Goal: Transaction & Acquisition: Purchase product/service

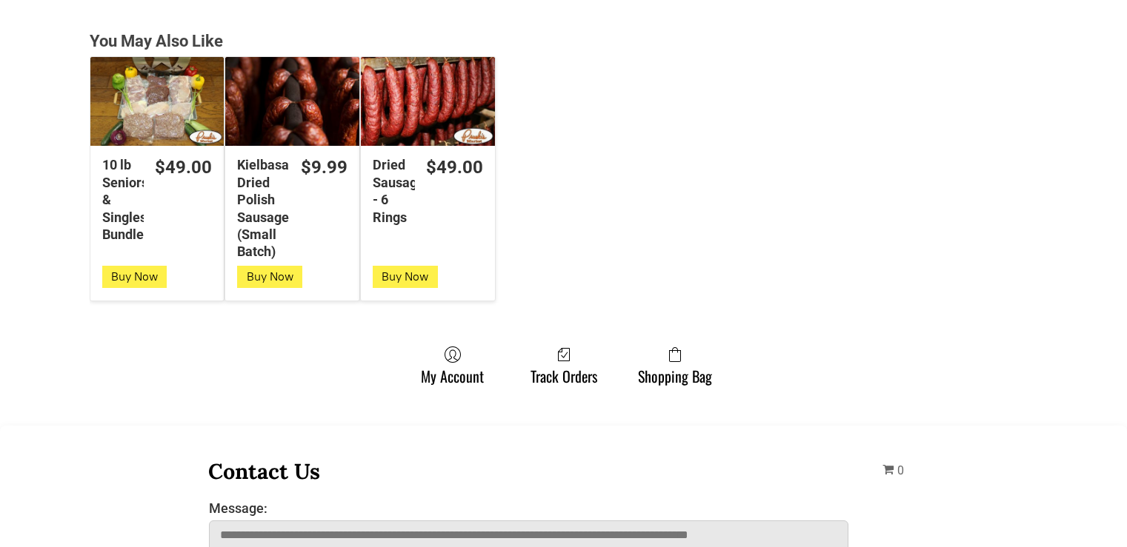
scroll to position [1111, 0]
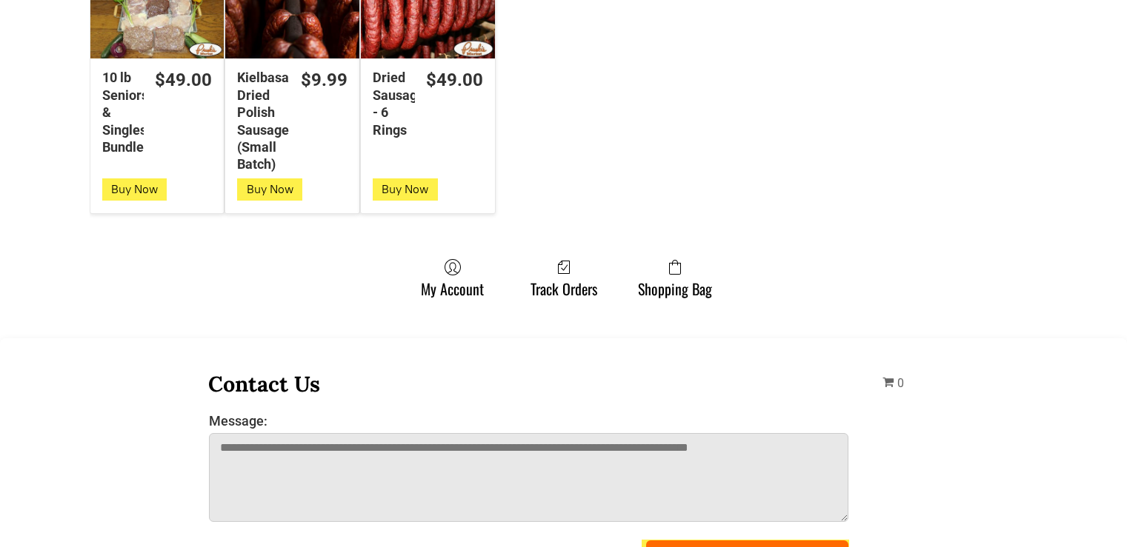
click at [886, 376] on span "0" at bounding box center [892, 383] width 21 height 14
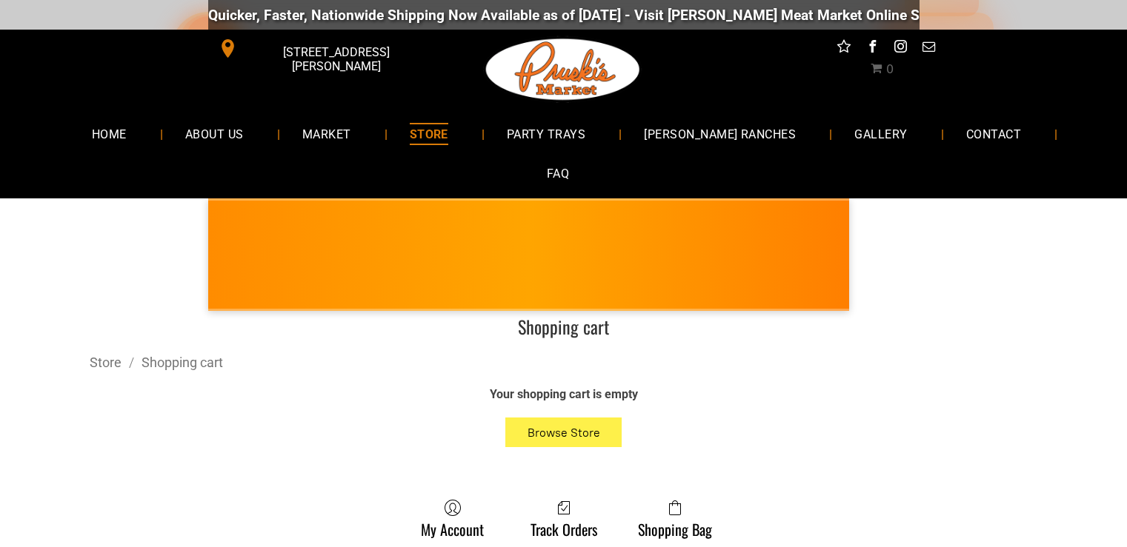
click at [886, 68] on span "0" at bounding box center [889, 69] width 7 height 14
click at [294, 47] on span "[STREET_ADDRESS][PERSON_NAME]" at bounding box center [335, 59] width 191 height 43
